Goal: Ask a question

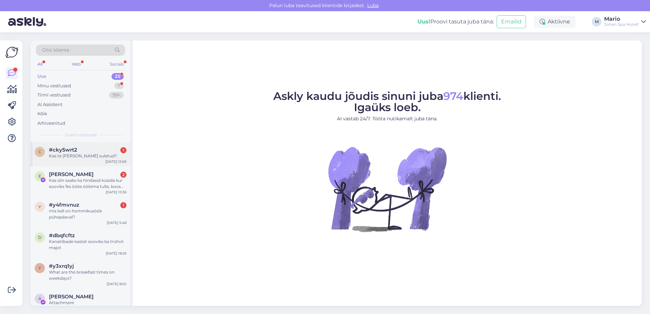
click at [63, 150] on span "#cky5wrt2" at bounding box center [63, 150] width 28 height 6
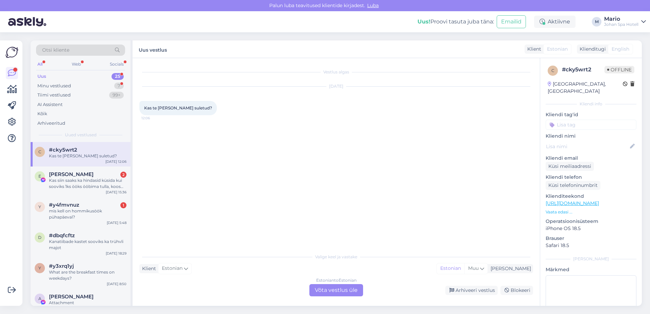
click at [336, 286] on div "Estonian to Estonian Võta vestlus üle" at bounding box center [336, 290] width 54 height 12
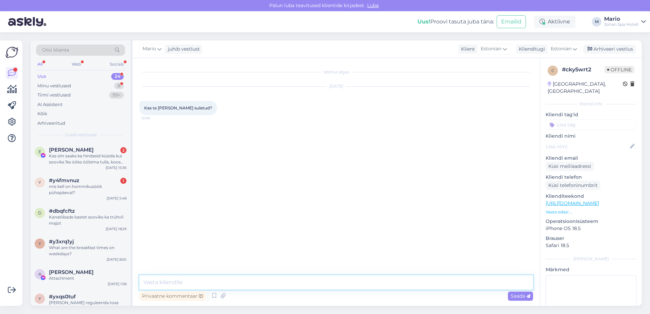
click at [231, 282] on textarea at bounding box center [336, 282] width 394 height 14
type textarea "Tere! oleme alati avatud, kuidas saame Teid aidata"
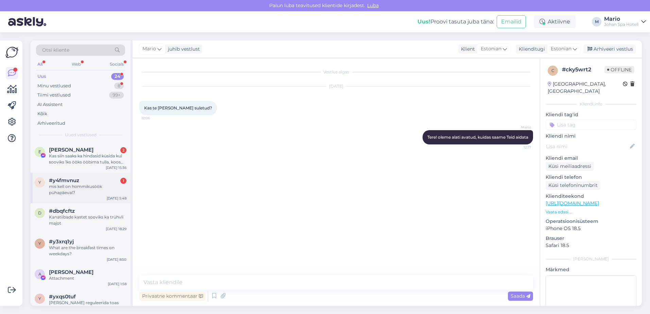
click at [71, 187] on div "mis kell on hommikusöök pühapäeval?" at bounding box center [87, 190] width 77 height 12
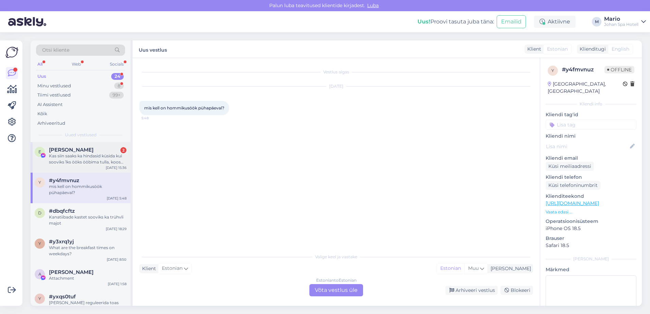
click at [68, 164] on div "Kas siin saaks ka hindasid küsida kui sooviks 1ks ööks ööbima tulla, koos hommi…" at bounding box center [87, 159] width 77 height 12
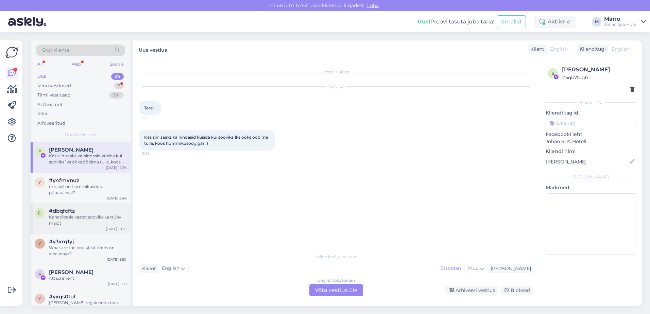
click at [71, 210] on span "#dbqfcftz" at bounding box center [62, 211] width 26 height 6
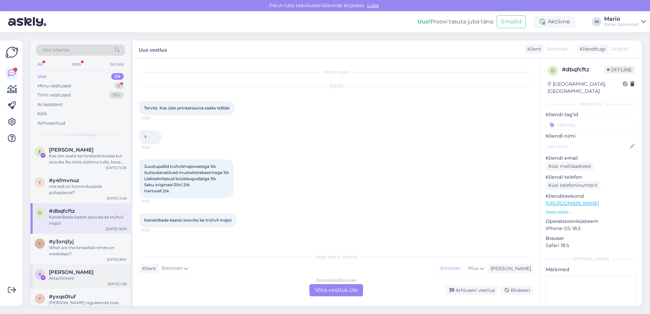
click at [64, 273] on span "[PERSON_NAME]" at bounding box center [71, 272] width 45 height 6
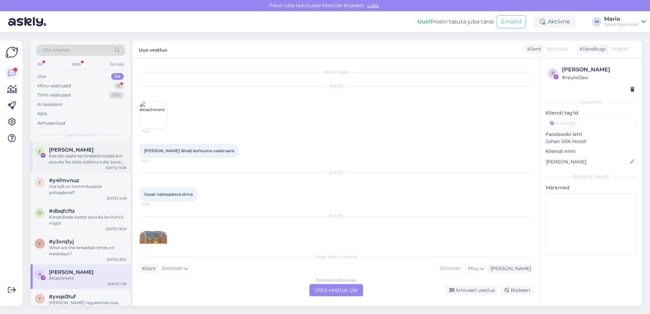
click at [63, 159] on div "Kas siin saaks ka hindasid küsida kui sooviks 1ks ööks ööbima tulla, koos hommi…" at bounding box center [87, 159] width 77 height 12
